Goal: Task Accomplishment & Management: Manage account settings

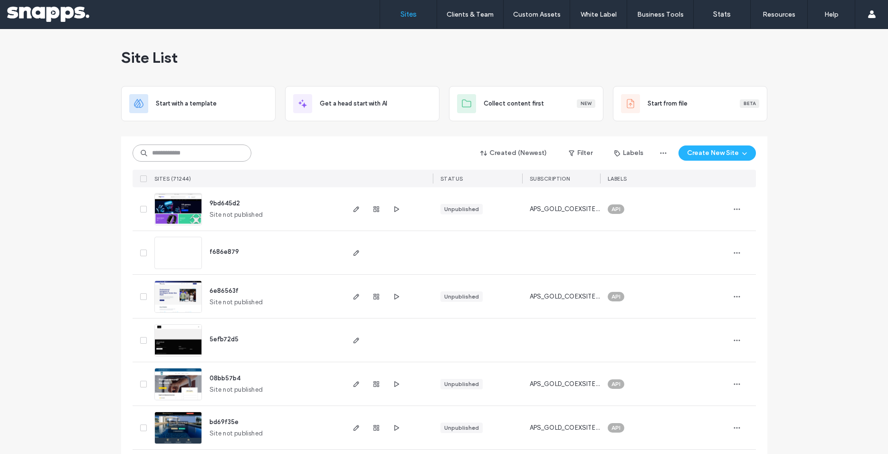
click at [200, 153] on input at bounding box center [192, 152] width 119 height 17
paste input "********"
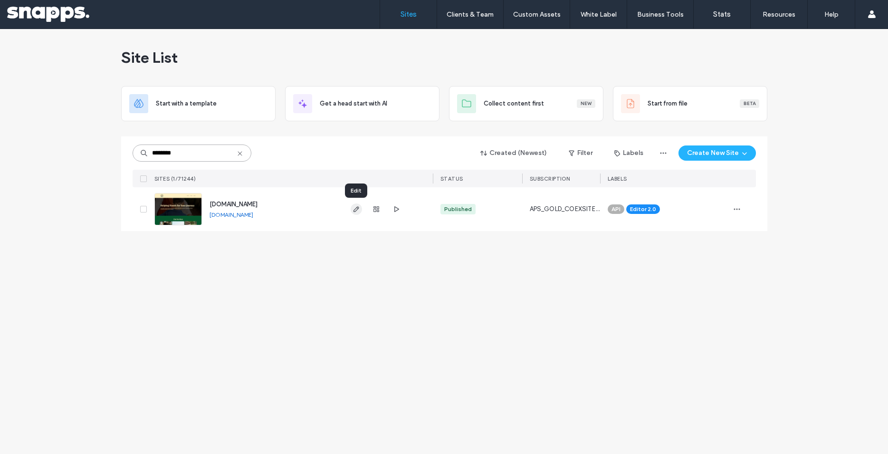
type input "********"
click at [359, 211] on icon "button" at bounding box center [356, 209] width 8 height 8
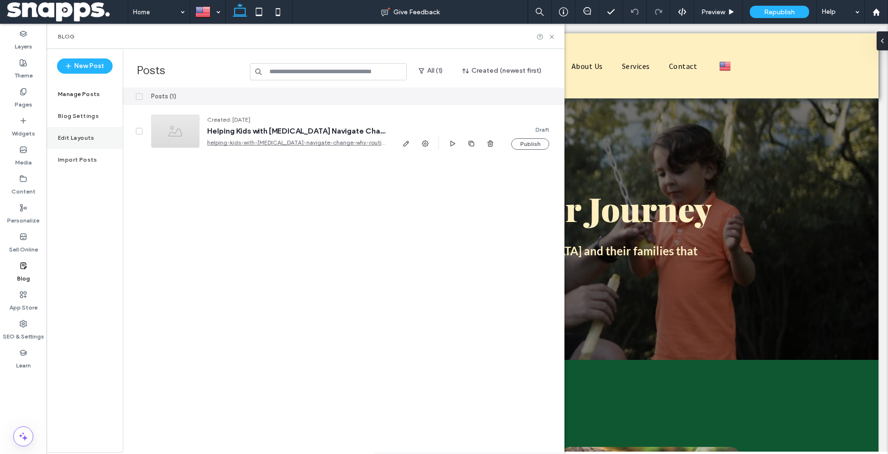
click at [83, 134] on label "Edit Layouts" at bounding box center [76, 137] width 37 height 7
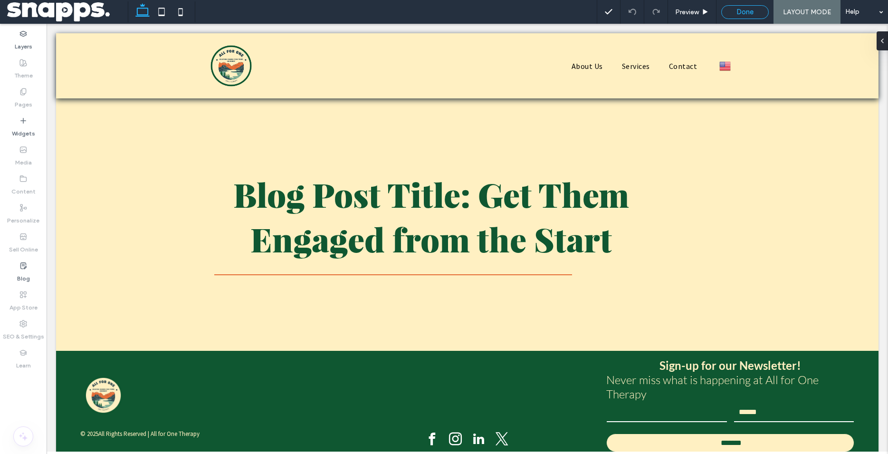
click at [758, 11] on div "Done" at bounding box center [744, 12] width 47 height 9
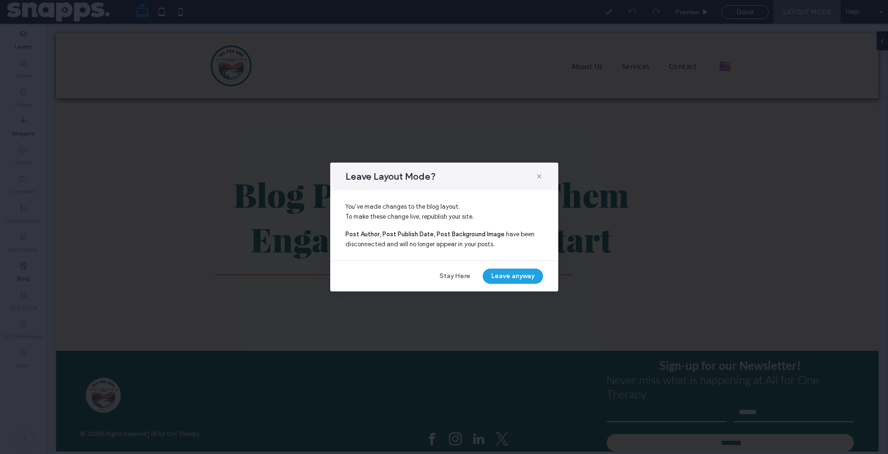
click at [513, 280] on button "Leave anyway" at bounding box center [513, 275] width 60 height 15
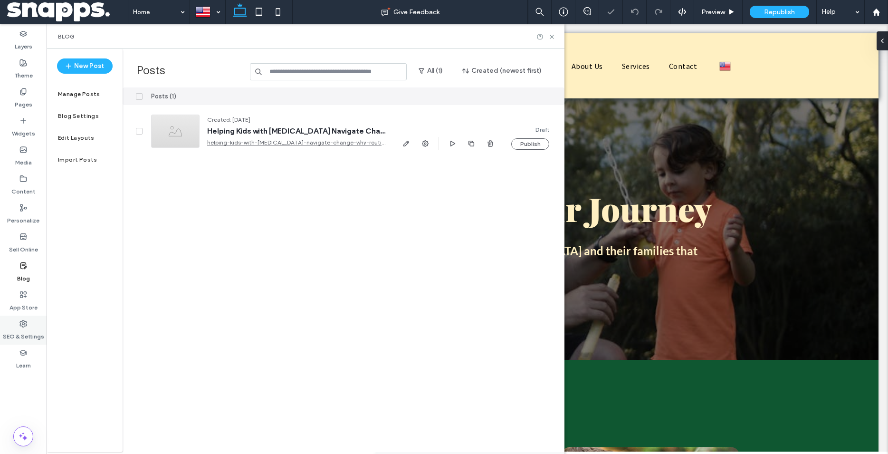
click at [32, 329] on label "SEO & Settings" at bounding box center [23, 333] width 41 height 13
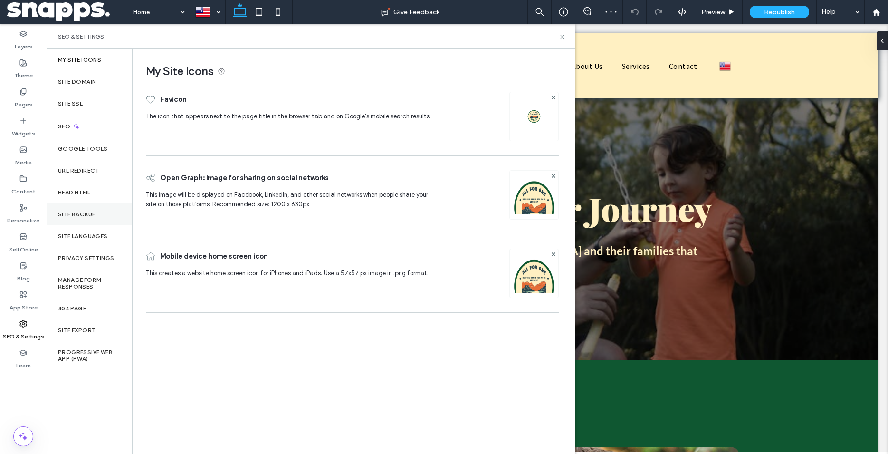
click at [88, 214] on label "Site Backup" at bounding box center [77, 214] width 38 height 7
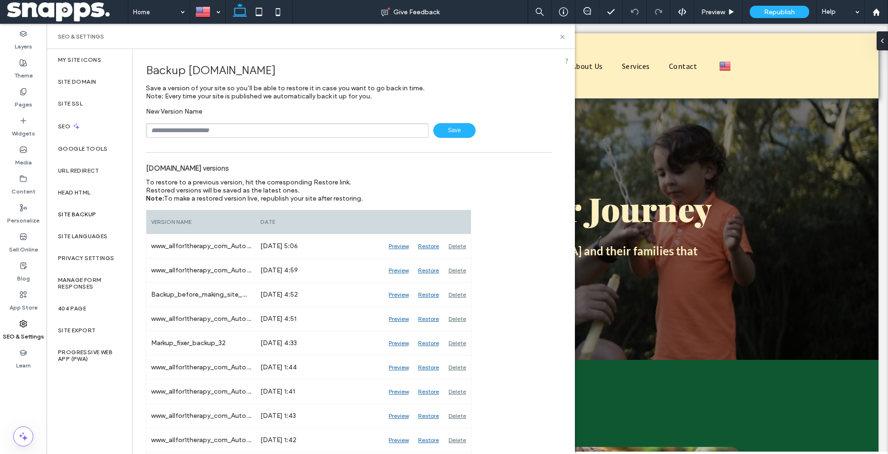
click at [300, 124] on input "text" at bounding box center [287, 130] width 283 height 15
type input "***"
click at [444, 133] on span "Save" at bounding box center [454, 130] width 42 height 15
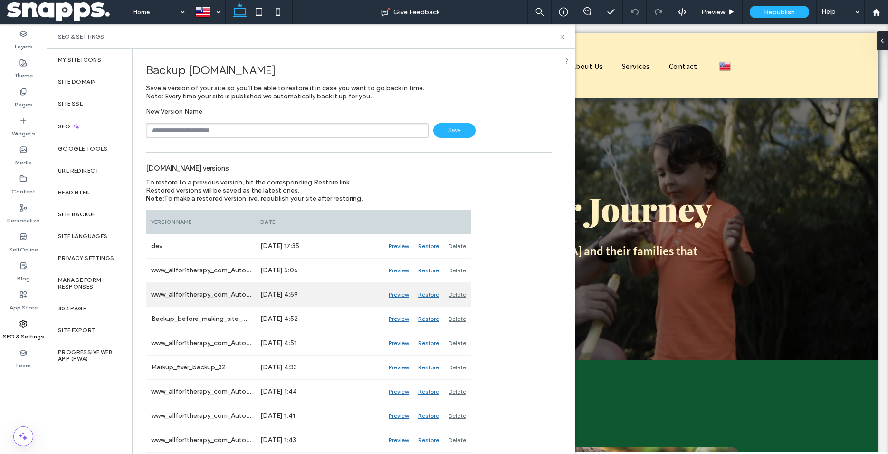
click at [402, 295] on div "Preview" at bounding box center [398, 295] width 29 height 24
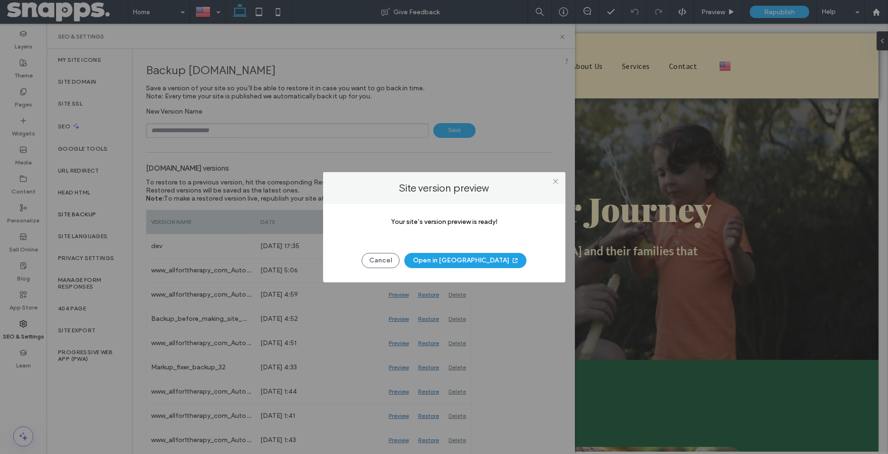
click at [453, 259] on button "Open in New Tab" at bounding box center [465, 260] width 122 height 15
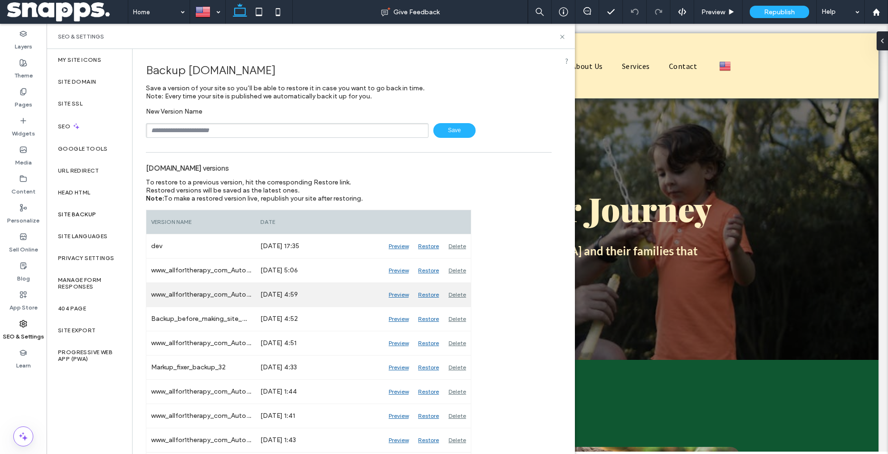
click at [427, 295] on div "Restore" at bounding box center [428, 295] width 30 height 24
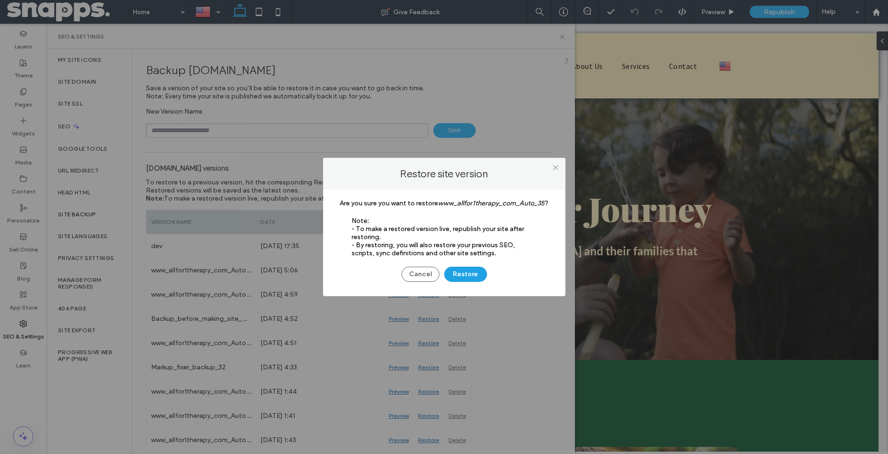
click at [455, 272] on button "Restore" at bounding box center [465, 273] width 43 height 15
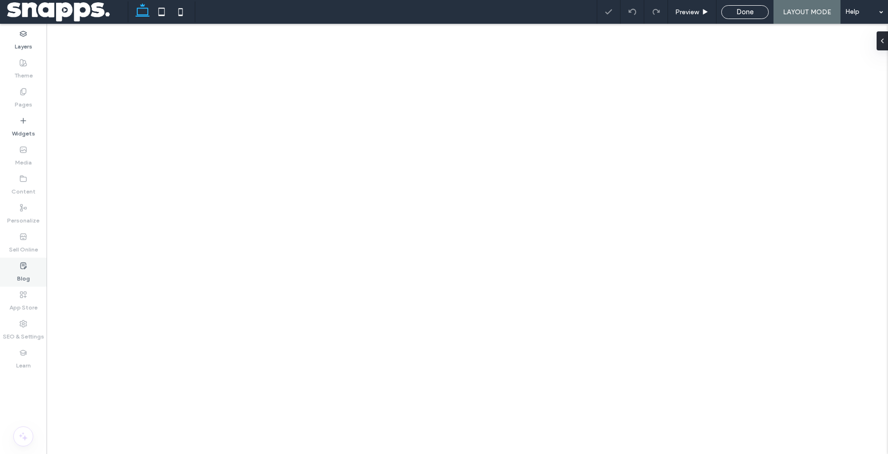
click at [25, 266] on icon at bounding box center [23, 266] width 8 height 8
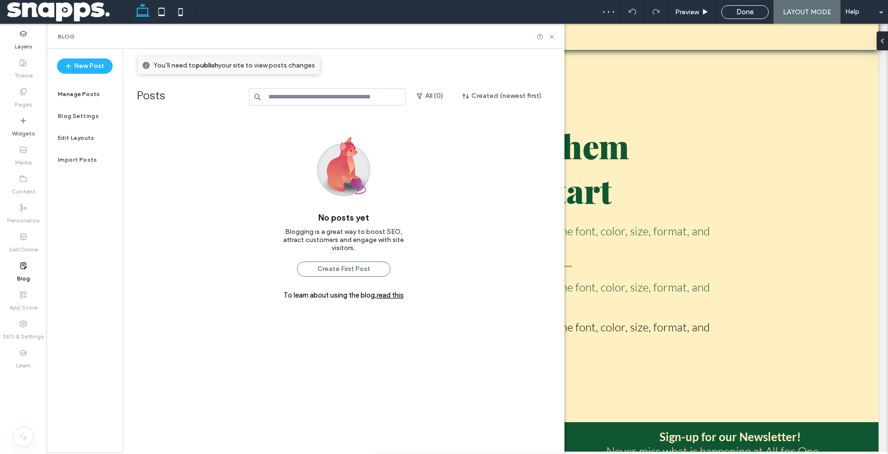
click at [30, 333] on label "SEO & Settings" at bounding box center [23, 333] width 41 height 13
click at [745, 4] on div "Preview Done LAYOUT MODE Help" at bounding box center [742, 12] width 291 height 24
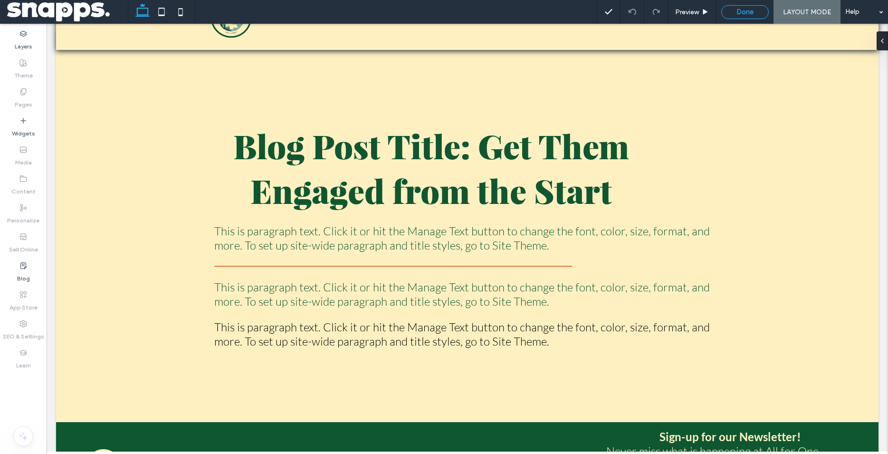
click at [744, 10] on span "Done" at bounding box center [744, 12] width 17 height 9
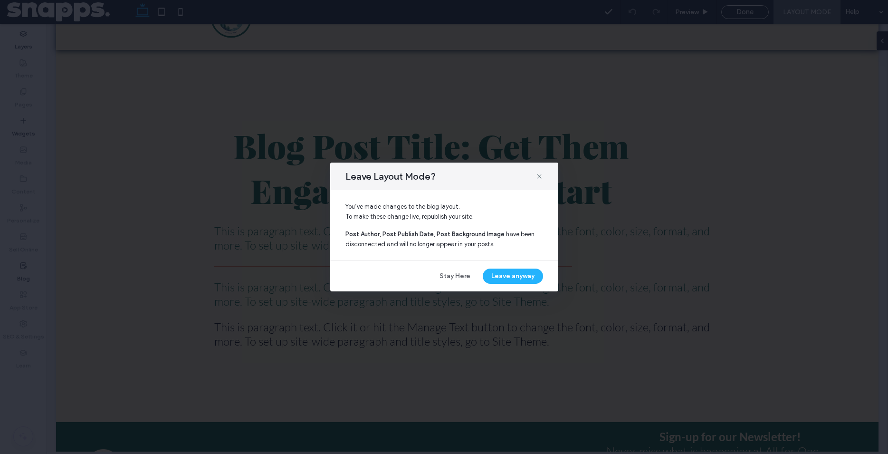
click at [538, 169] on div "Leave Layout Mode?" at bounding box center [444, 176] width 228 height 28
click at [536, 175] on icon at bounding box center [539, 176] width 8 height 8
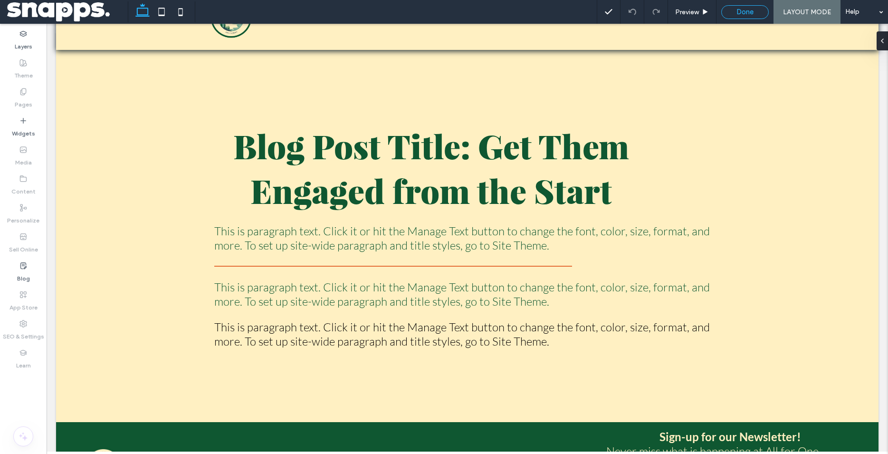
click at [733, 12] on div "Done" at bounding box center [744, 12] width 47 height 9
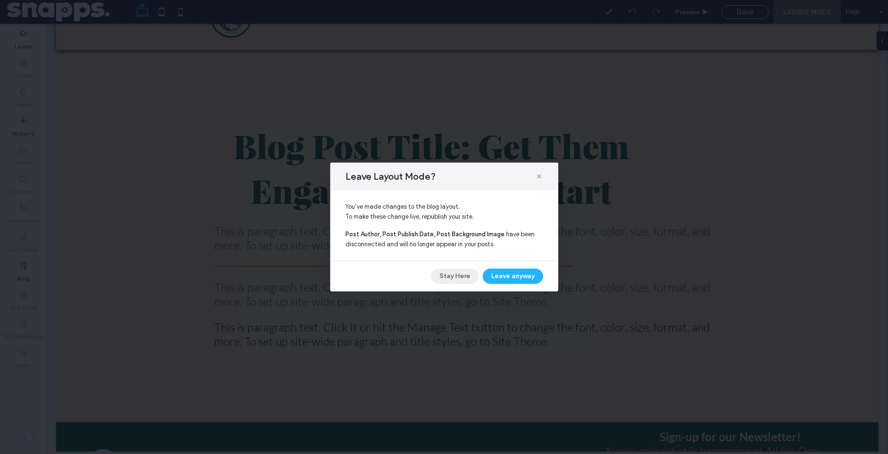
click at [455, 274] on button "Stay Here" at bounding box center [455, 275] width 48 height 15
click at [455, 274] on div "Blog Post Title: Get Them Engaged from the Start This is paragraph text. Click …" at bounding box center [467, 235] width 521 height 240
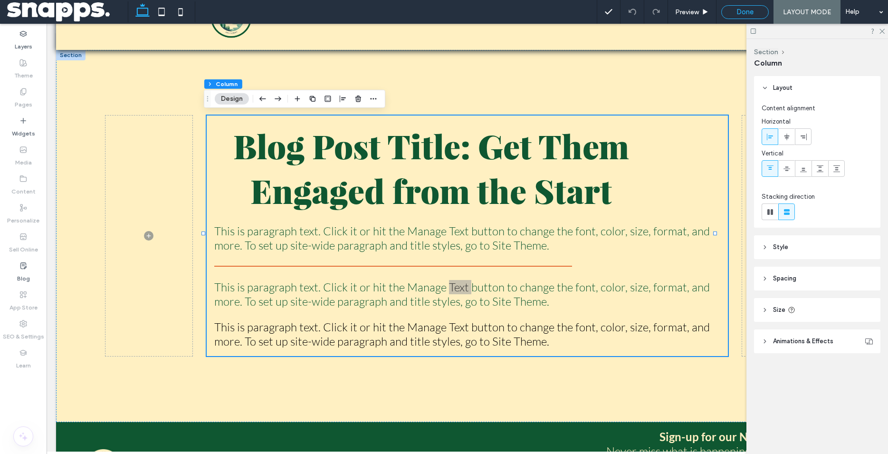
click at [751, 11] on span "Done" at bounding box center [744, 12] width 17 height 9
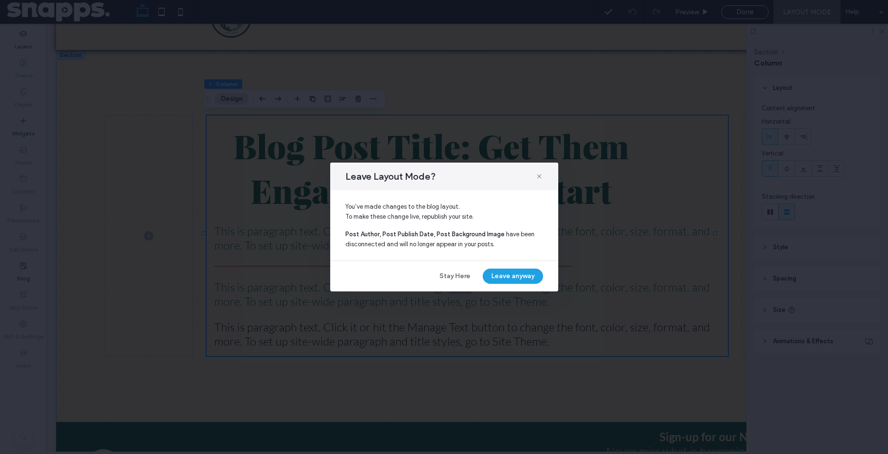
click at [512, 277] on button "Leave anyway" at bounding box center [513, 275] width 60 height 15
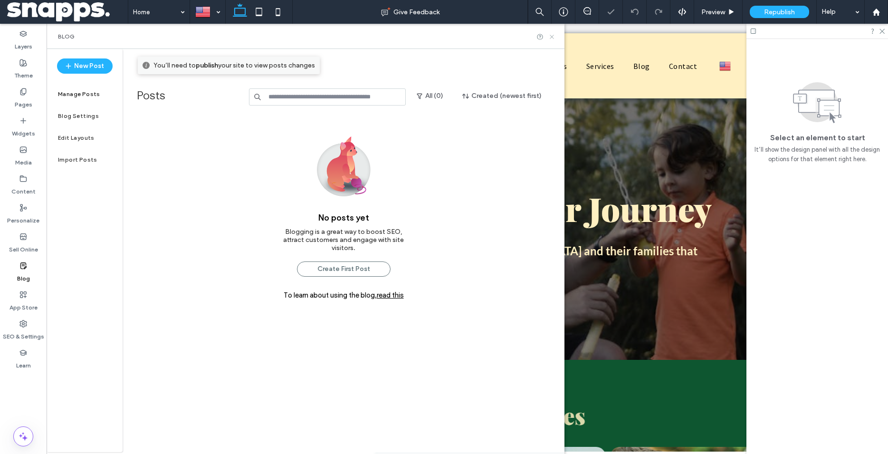
click at [552, 38] on use at bounding box center [552, 37] width 4 height 4
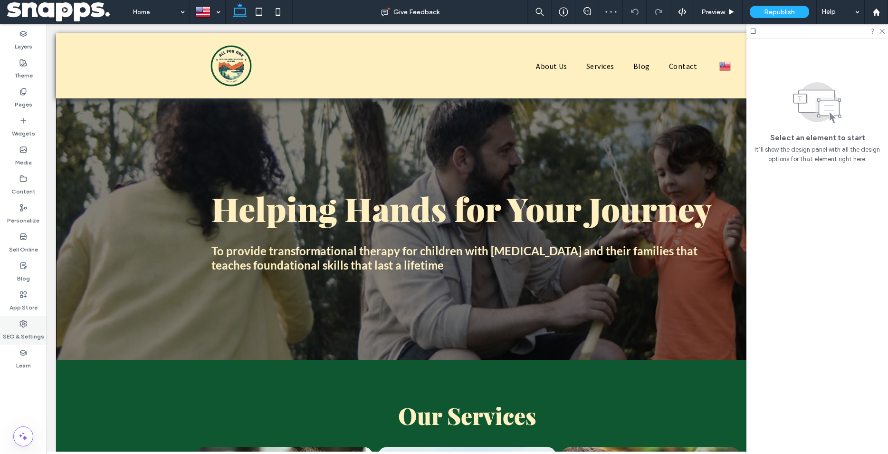
click at [25, 330] on label "SEO & Settings" at bounding box center [23, 333] width 41 height 13
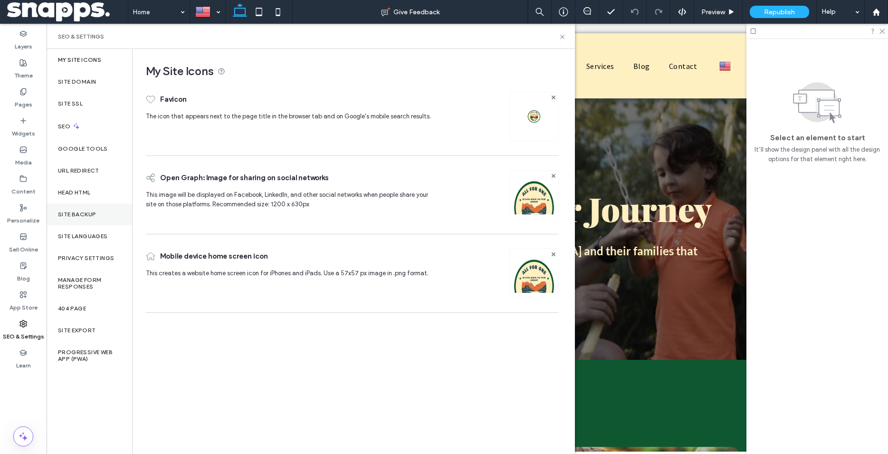
click at [84, 209] on div "Site Backup" at bounding box center [89, 214] width 85 height 22
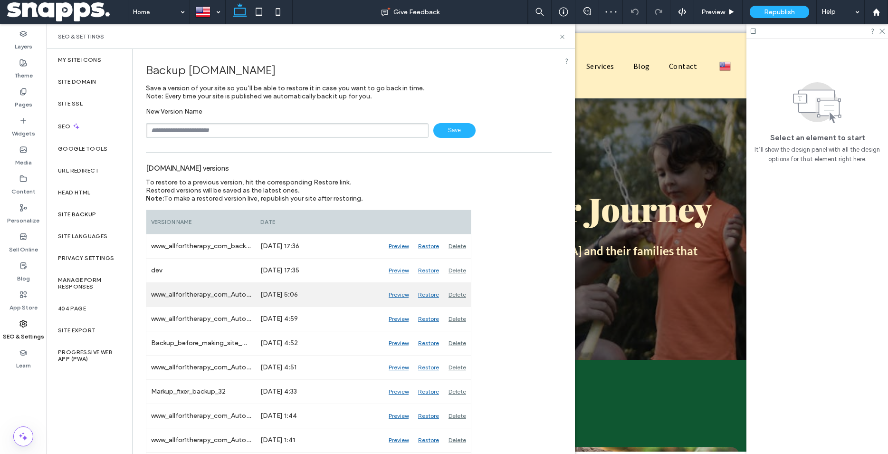
click at [428, 295] on div "Restore" at bounding box center [428, 295] width 30 height 24
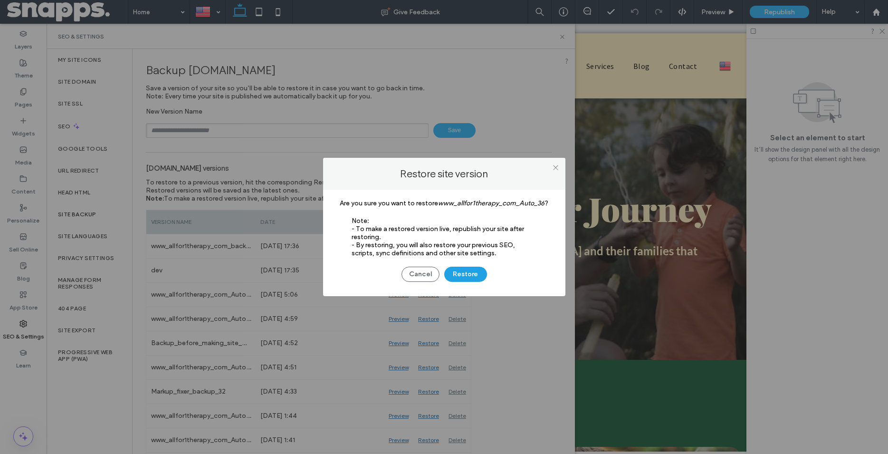
click at [456, 273] on button "Restore" at bounding box center [465, 273] width 43 height 15
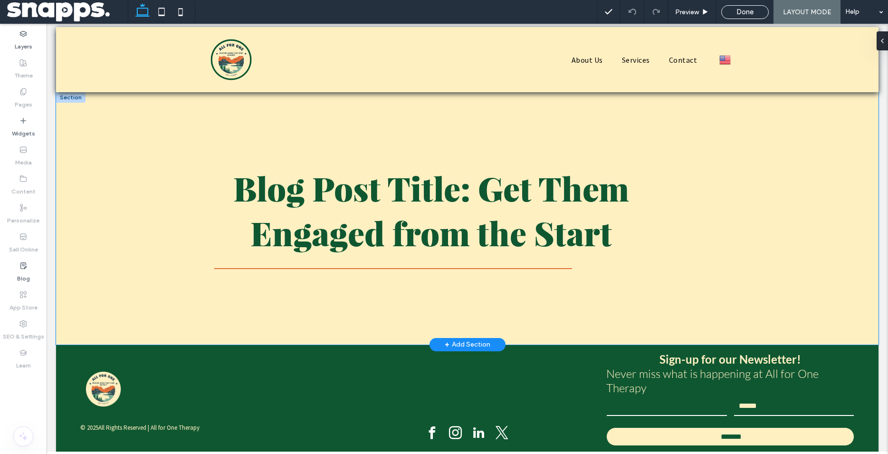
scroll to position [9, 0]
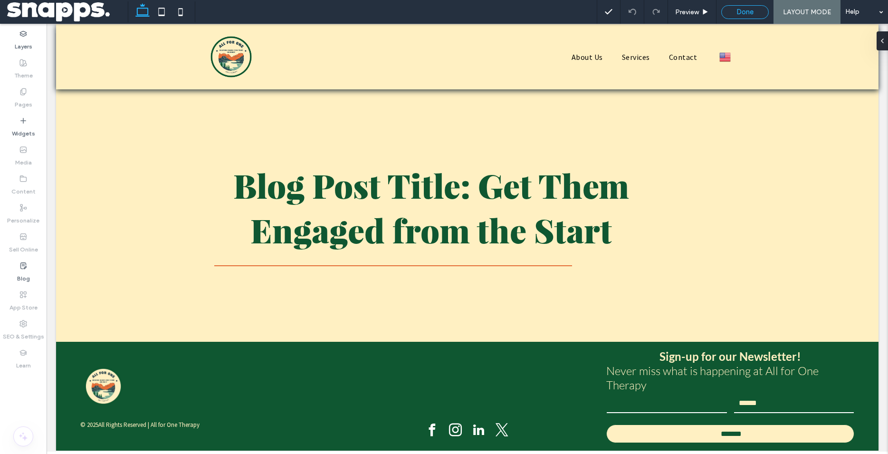
click at [764, 10] on div "Done" at bounding box center [744, 12] width 47 height 9
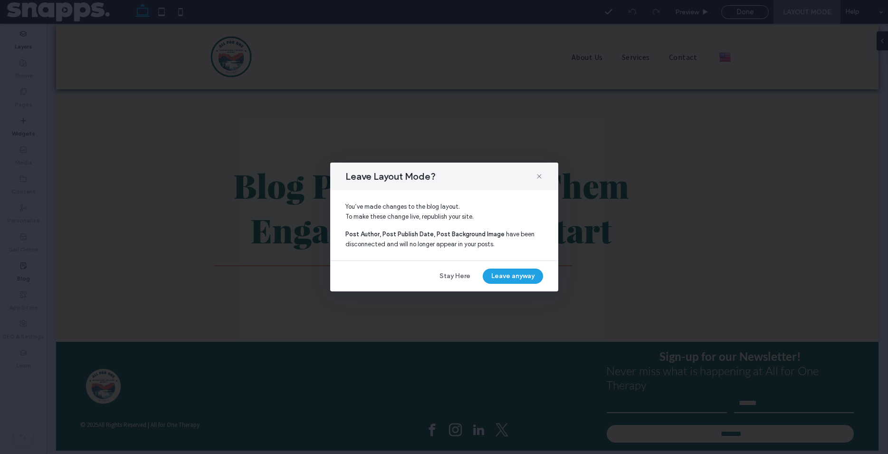
drag, startPoint x: 519, startPoint y: 274, endPoint x: 500, endPoint y: 278, distance: 19.8
click at [500, 278] on button "Leave anyway" at bounding box center [513, 275] width 60 height 15
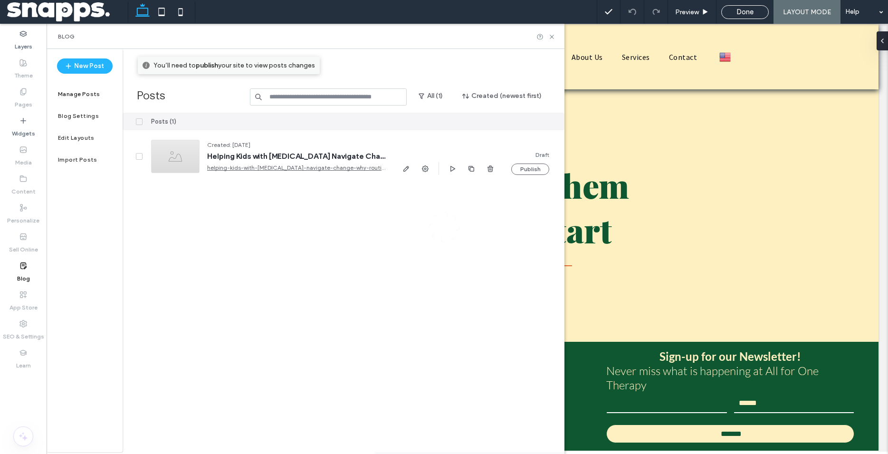
click at [503, 275] on div at bounding box center [444, 227] width 888 height 454
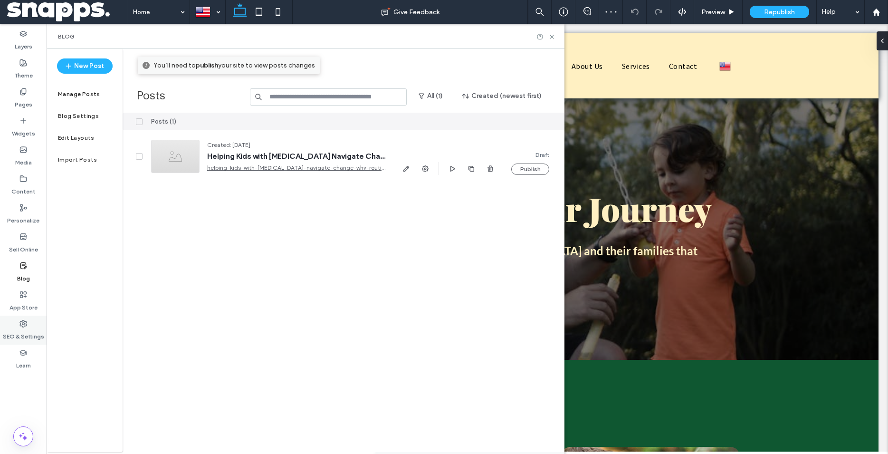
click at [26, 332] on label "SEO & Settings" at bounding box center [23, 333] width 41 height 13
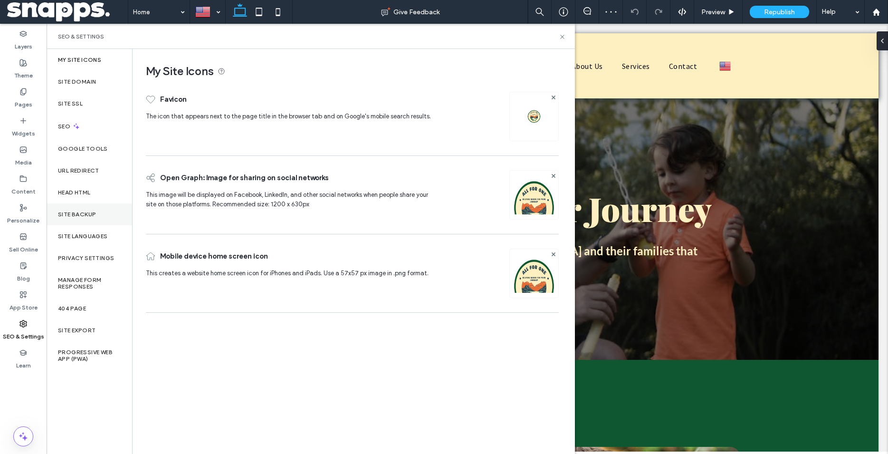
click at [75, 216] on label "Site Backup" at bounding box center [77, 214] width 38 height 7
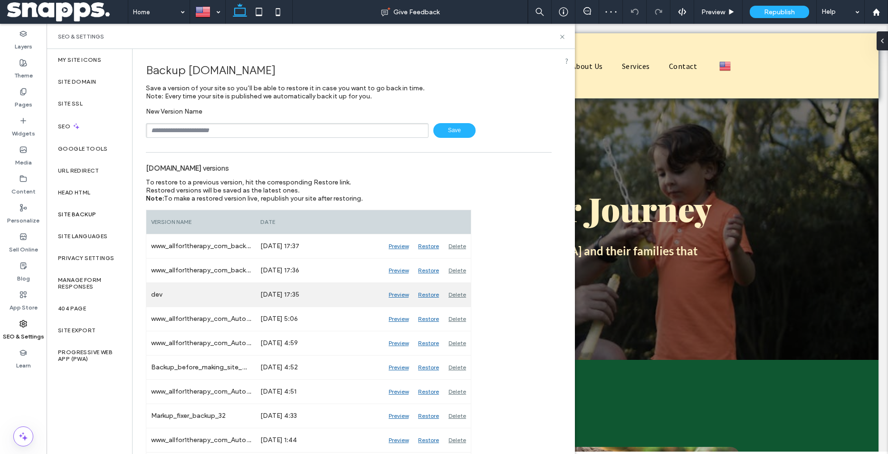
click at [432, 294] on div "Restore" at bounding box center [428, 295] width 30 height 24
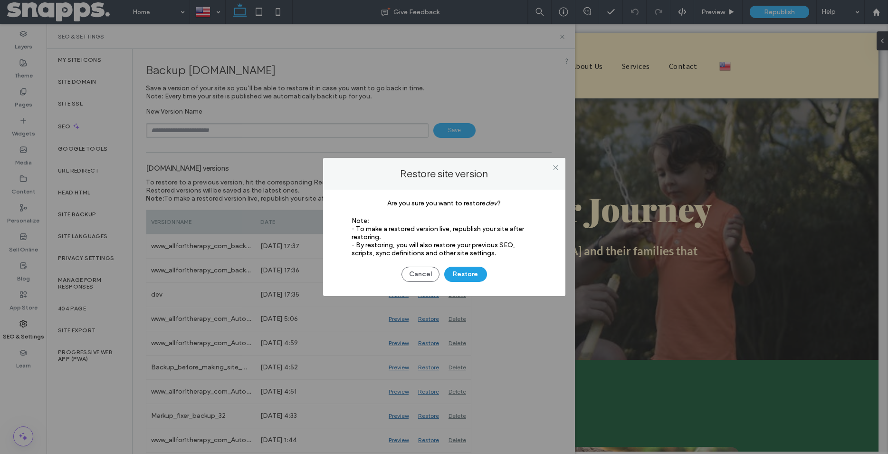
click at [464, 274] on button "Restore" at bounding box center [465, 273] width 43 height 15
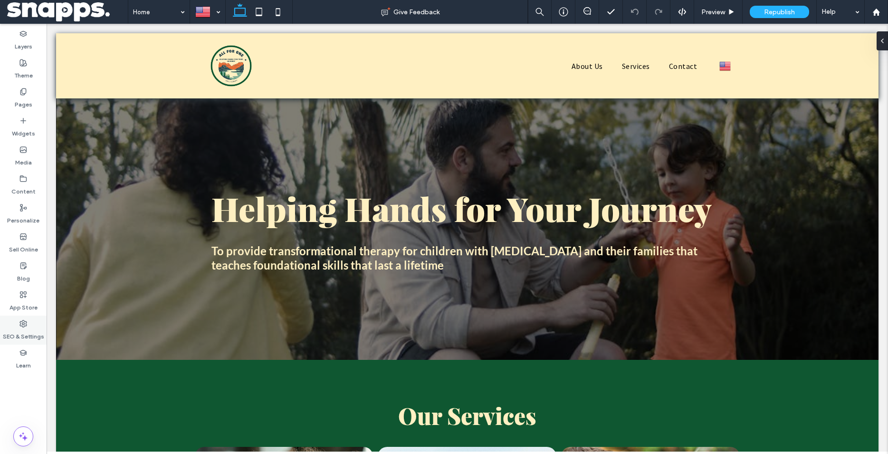
click at [22, 329] on label "SEO & Settings" at bounding box center [23, 333] width 41 height 13
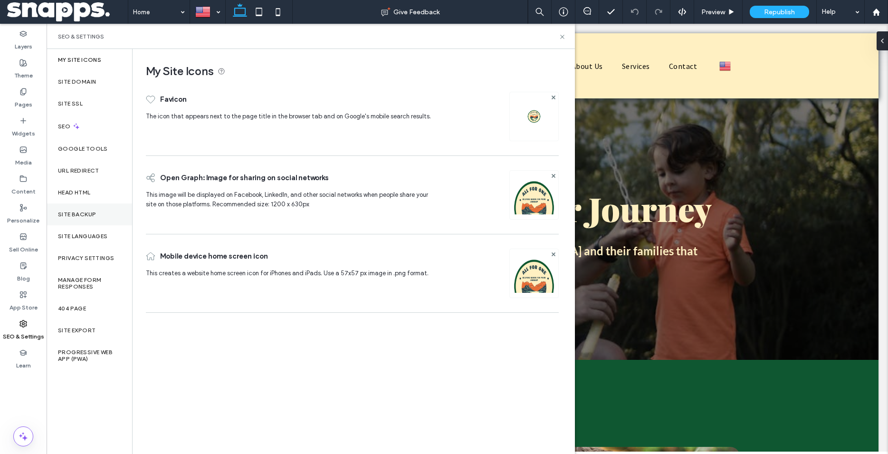
click at [82, 210] on div "Site Backup" at bounding box center [89, 214] width 85 height 22
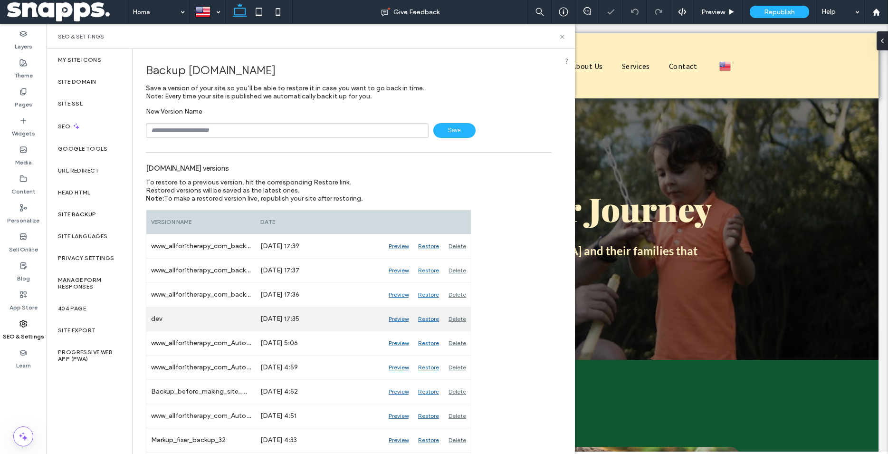
click at [455, 317] on div "Delete" at bounding box center [457, 319] width 27 height 24
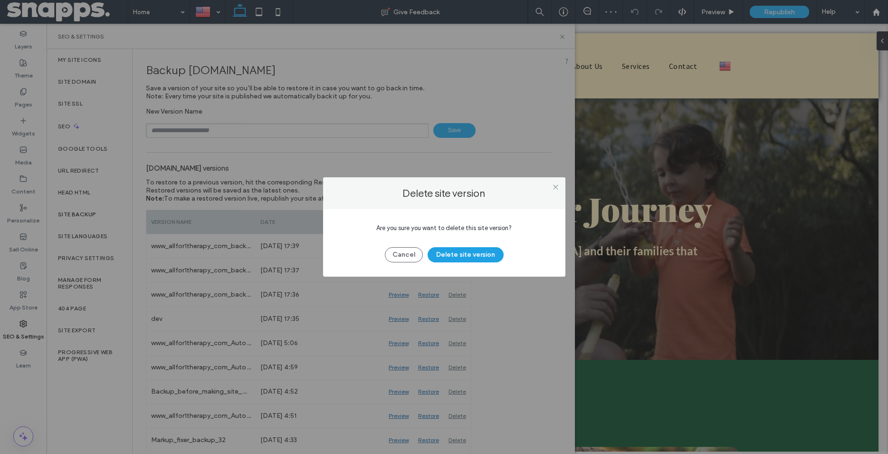
click at [478, 252] on button "Delete site version" at bounding box center [465, 254] width 76 height 15
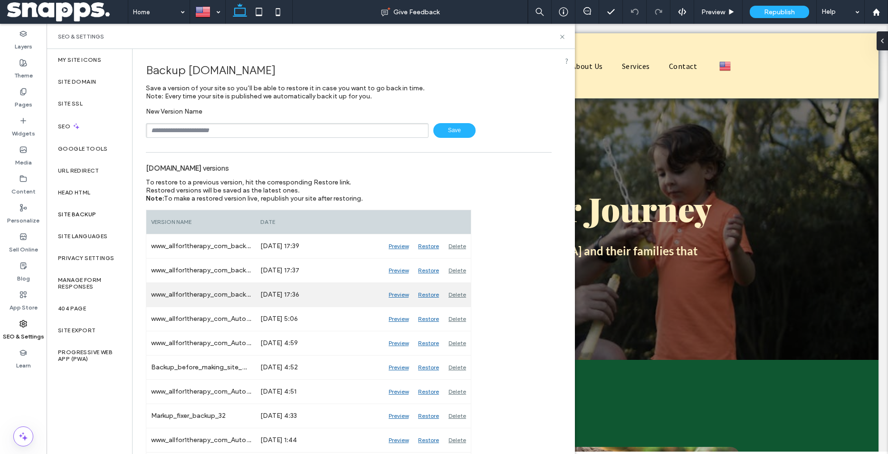
click at [458, 295] on div "Delete" at bounding box center [457, 295] width 27 height 24
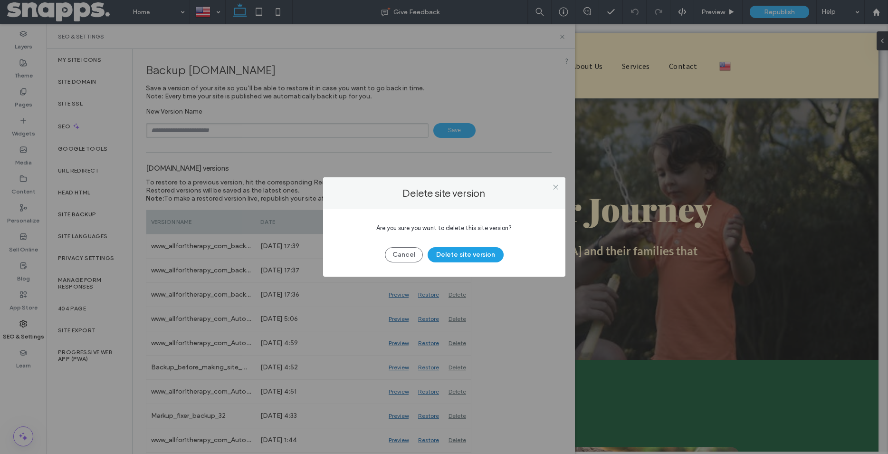
click at [461, 261] on button "Delete site version" at bounding box center [465, 254] width 76 height 15
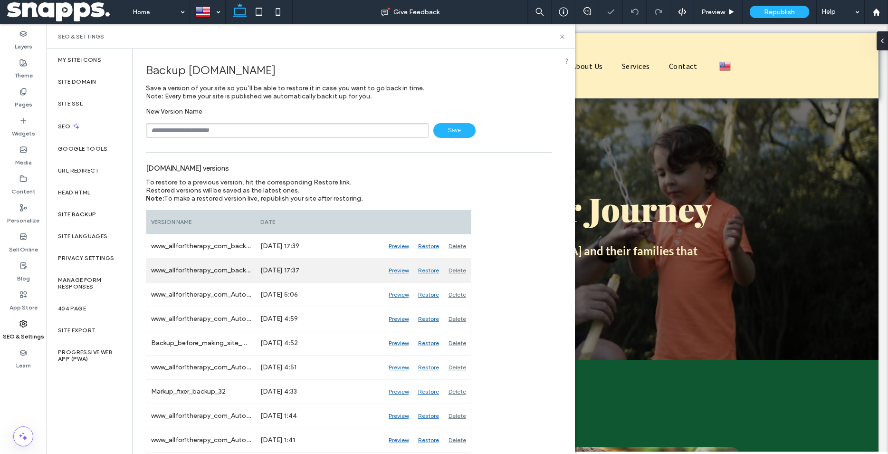
click at [460, 270] on div "Delete" at bounding box center [457, 270] width 27 height 24
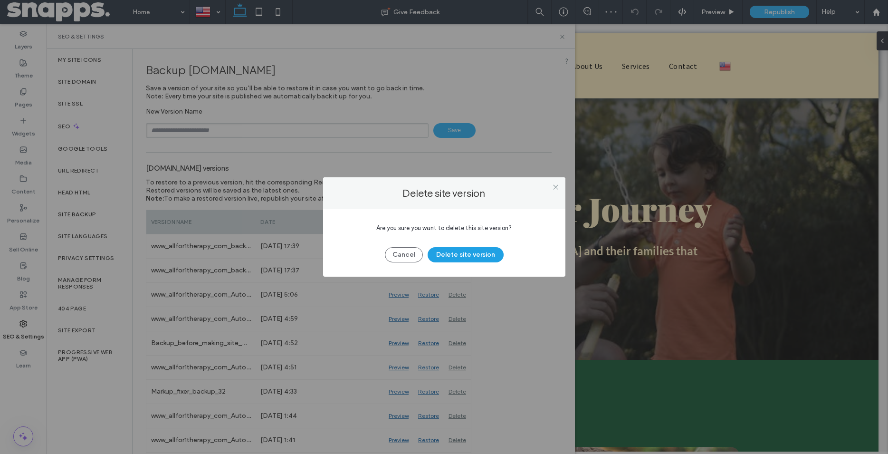
click at [471, 255] on button "Delete site version" at bounding box center [465, 254] width 76 height 15
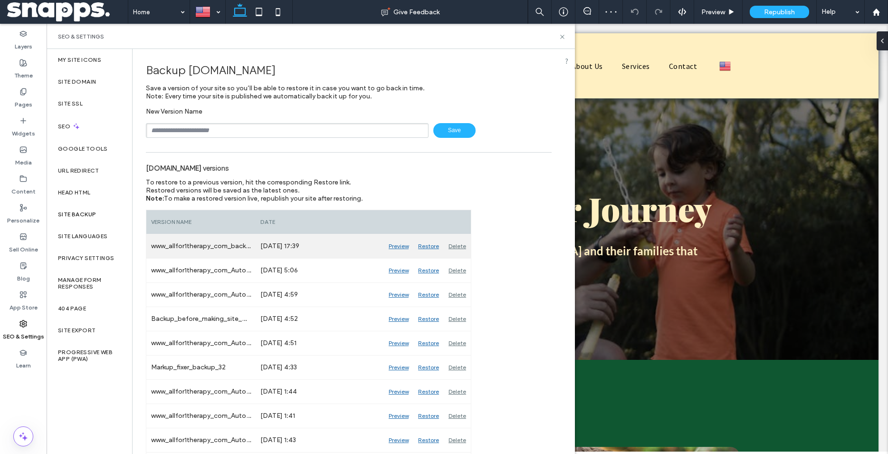
click at [453, 247] on div "Delete" at bounding box center [457, 246] width 27 height 24
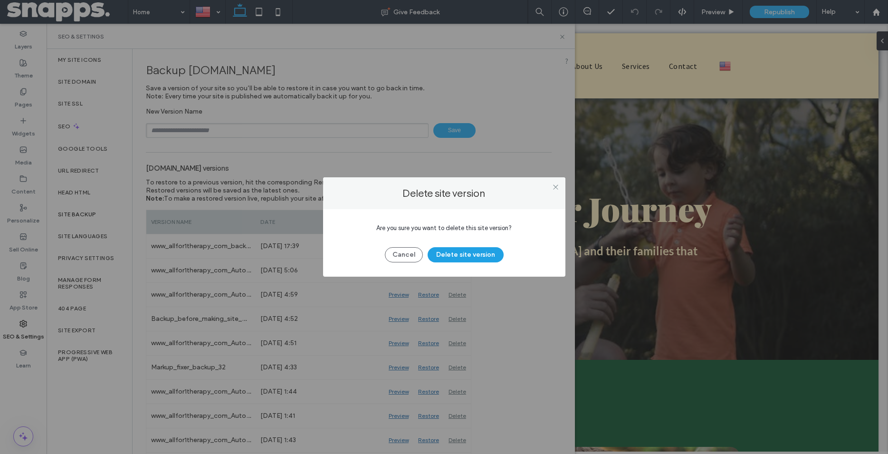
click at [465, 253] on button "Delete site version" at bounding box center [465, 254] width 76 height 15
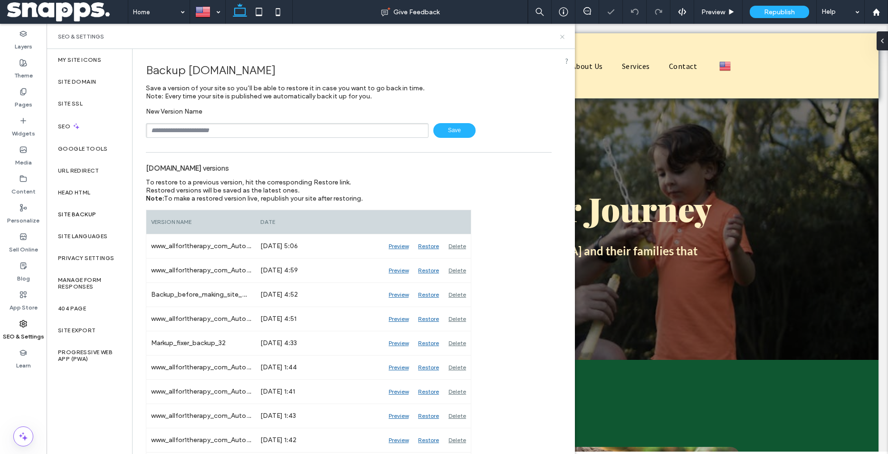
drag, startPoint x: 561, startPoint y: 38, endPoint x: 534, endPoint y: 10, distance: 39.0
click at [561, 38] on icon at bounding box center [562, 36] width 7 height 7
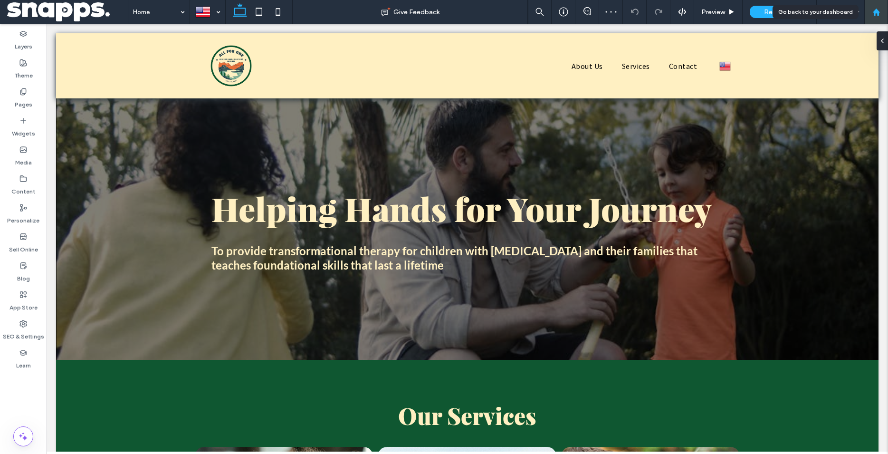
click at [883, 8] on div at bounding box center [875, 12] width 23 height 8
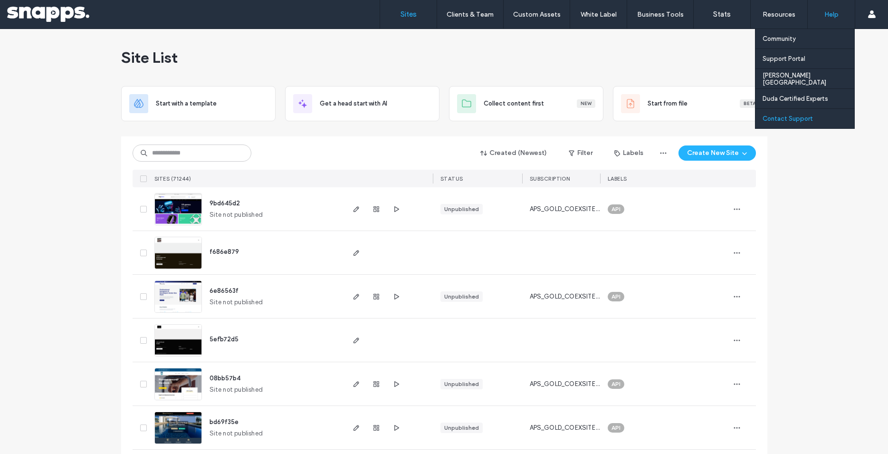
click at [788, 118] on label "Contact Support" at bounding box center [787, 118] width 50 height 7
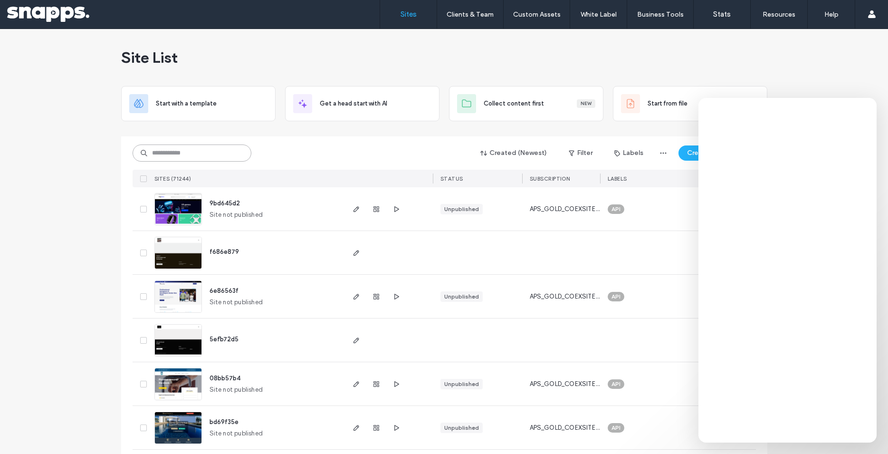
click at [203, 157] on input at bounding box center [192, 152] width 119 height 17
paste input "**********"
type input "**********"
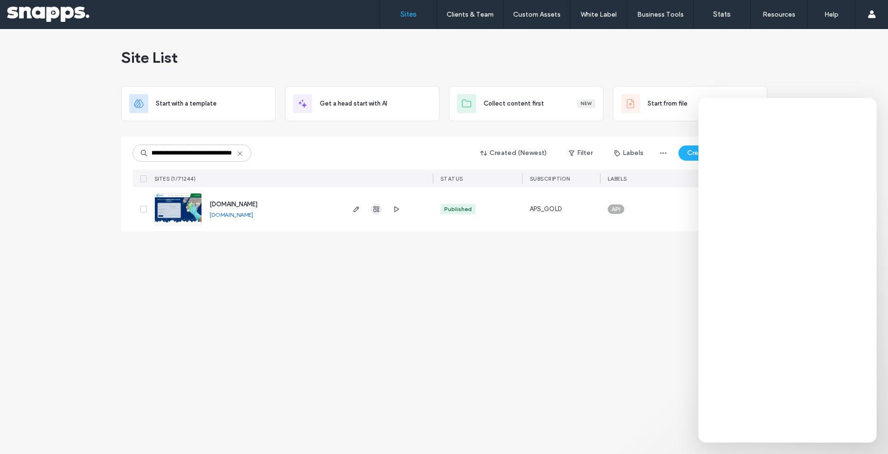
click at [372, 213] on span "button" at bounding box center [375, 208] width 11 height 11
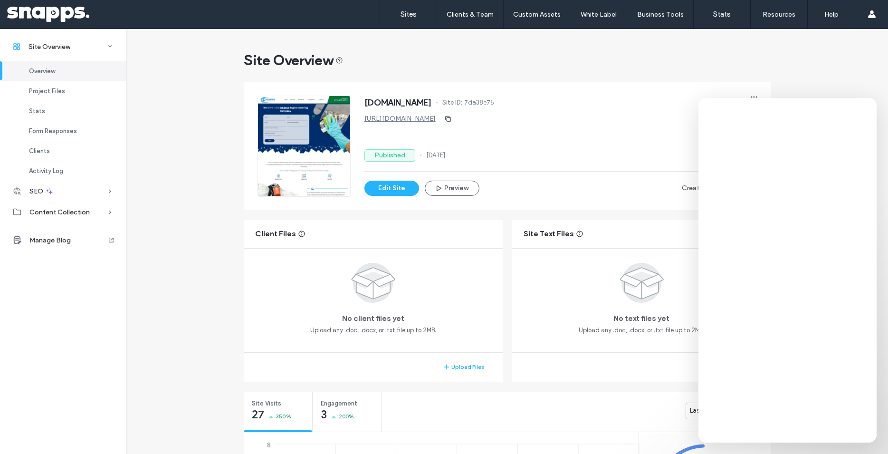
click at [450, 150] on div "Published [DATE]" at bounding box center [560, 155] width 392 height 12
click at [494, 100] on span "7da38e75" at bounding box center [479, 102] width 30 height 9
click at [494, 98] on span "7da38e75" at bounding box center [479, 102] width 30 height 9
click at [494, 103] on span "7da38e75" at bounding box center [479, 102] width 30 height 9
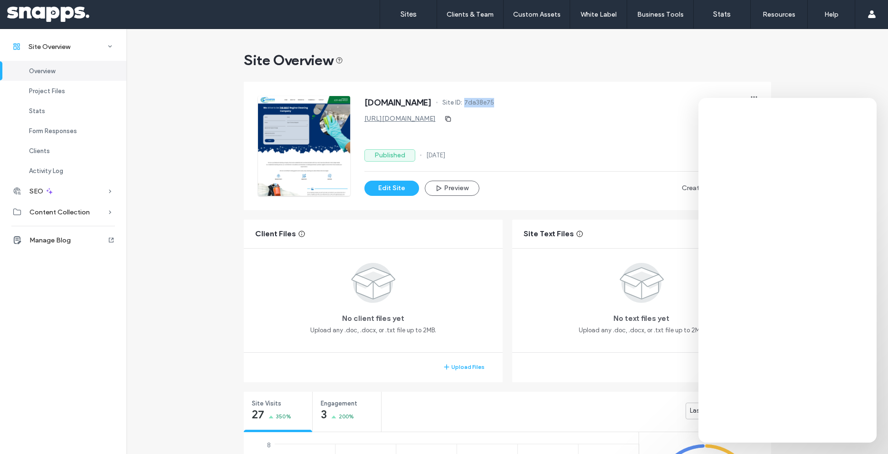
click at [494, 103] on span "7da38e75" at bounding box center [479, 102] width 30 height 9
copy span "7da38e75"
click at [436, 121] on link "[URL][DOMAIN_NAME]" at bounding box center [399, 118] width 71 height 8
click at [406, 13] on label "Sites" at bounding box center [408, 14] width 16 height 9
